Goal: Task Accomplishment & Management: Manage account settings

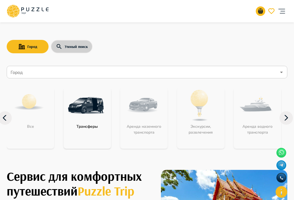
click at [68, 45] on button "Умный поиск" at bounding box center [72, 46] width 42 height 13
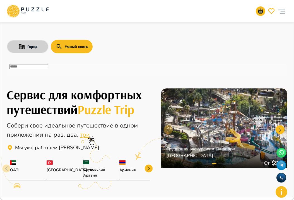
click at [38, 50] on button "Город" at bounding box center [28, 46] width 42 height 13
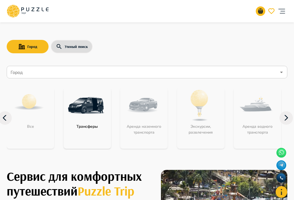
click at [283, 11] on icon "account of current user" at bounding box center [282, 11] width 11 height 11
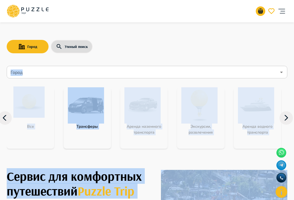
drag, startPoint x: 294, startPoint y: 3, endPoint x: 312, endPoint y: 2, distance: 18.7
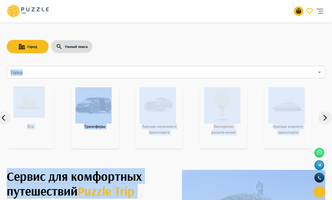
click at [320, 11] on icon "account of current user" at bounding box center [319, 11] width 11 height 11
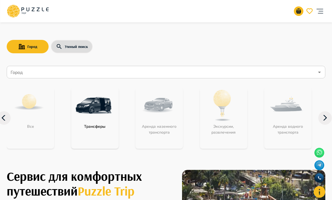
click at [135, 52] on div "Город Умный поиск" at bounding box center [166, 47] width 319 height 16
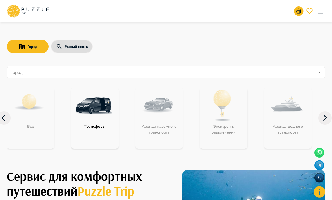
click at [33, 8] on icon at bounding box center [28, 11] width 42 height 15
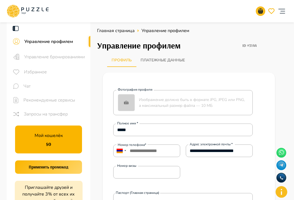
scroll to position [233, 0]
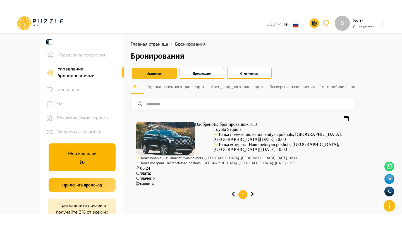
scroll to position [13, 0]
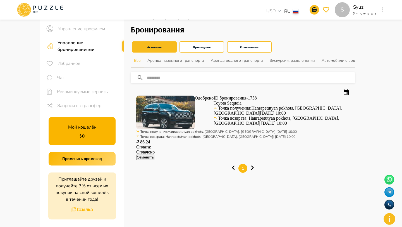
click at [383, 11] on icon "button" at bounding box center [382, 9] width 1 height 5
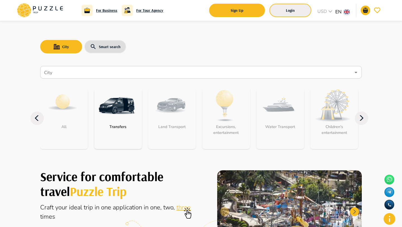
click at [282, 10] on button "Login" at bounding box center [291, 10] width 42 height 13
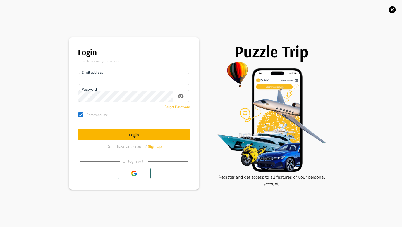
type input "**********"
click at [168, 105] on span "Forget Password" at bounding box center [178, 106] width 26 height 4
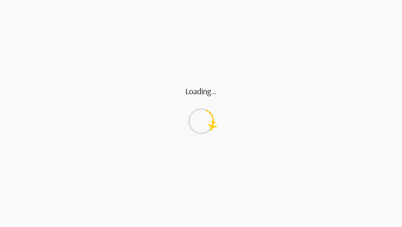
click at [301, 12] on div "Loading..." at bounding box center [201, 113] width 402 height 227
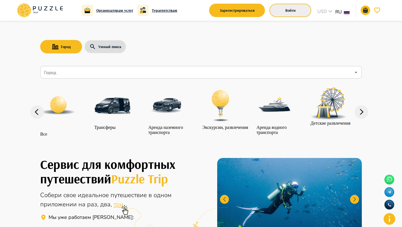
click at [303, 12] on button "Войти" at bounding box center [291, 10] width 42 height 13
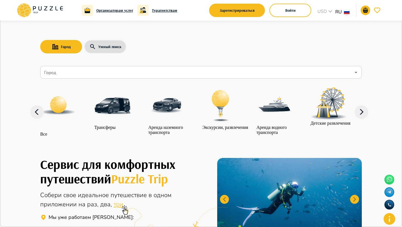
type input "**********"
